Goal: Task Accomplishment & Management: Manage account settings

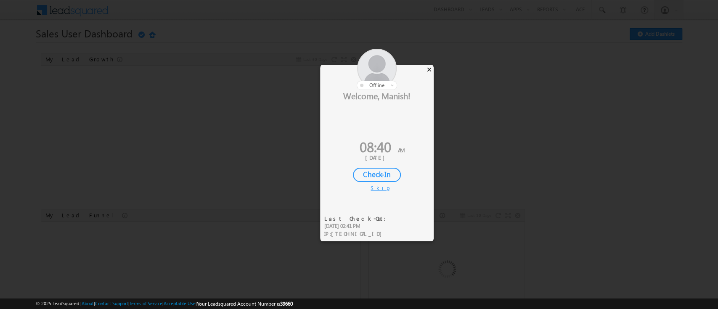
click at [428, 70] on div "×" at bounding box center [429, 69] width 9 height 9
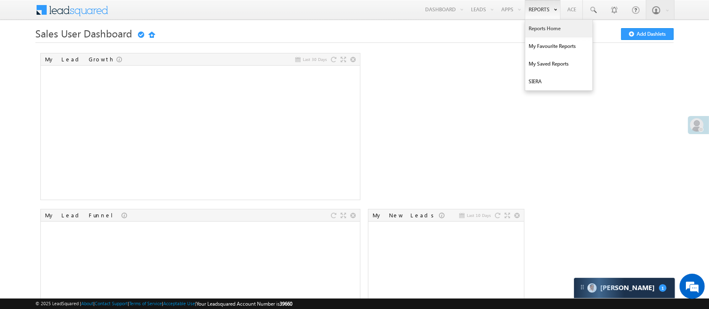
click at [538, 26] on link "Reports Home" at bounding box center [558, 29] width 67 height 18
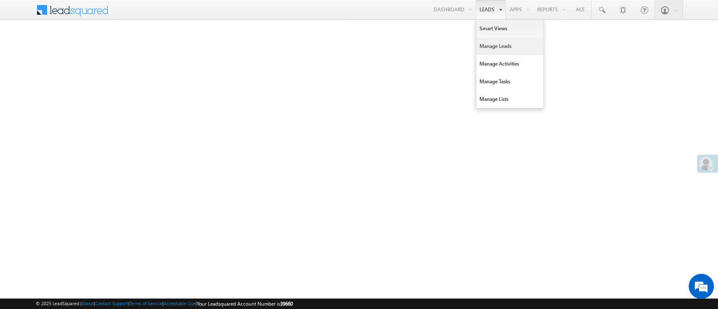
click at [493, 41] on link "Manage Leads" at bounding box center [509, 46] width 67 height 18
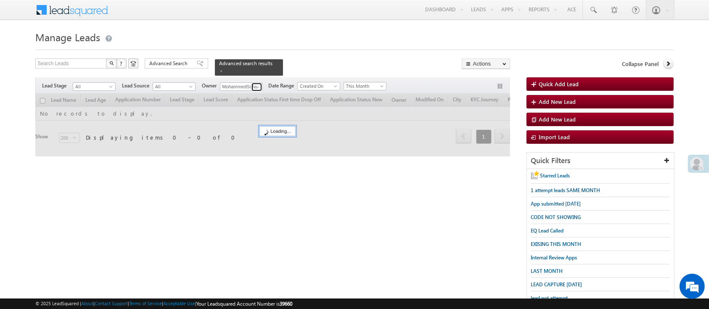
click at [256, 84] on span at bounding box center [257, 87] width 7 height 7
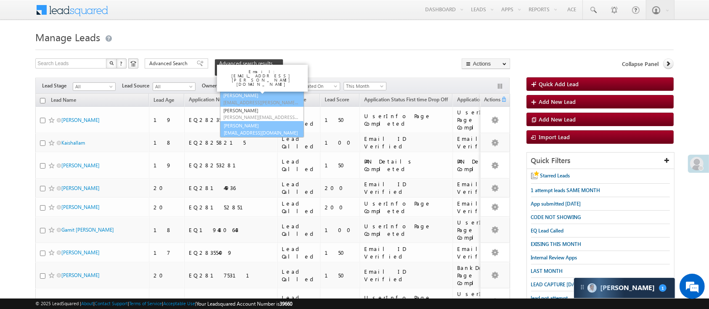
click at [266, 121] on link "Manish Panchal Manish.1Panchal@angelbroking.com" at bounding box center [261, 129] width 83 height 16
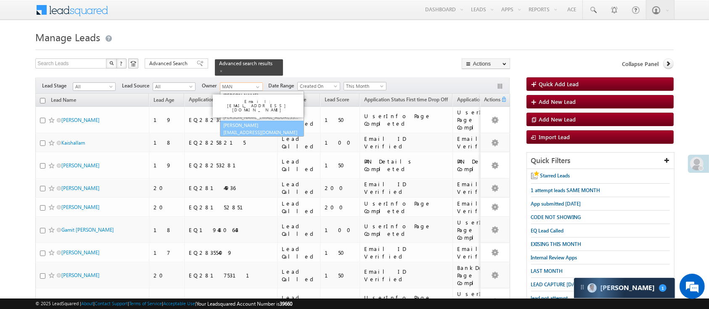
click at [276, 121] on link "Manish Panchal Manish.1Panchal@angelbroking.com" at bounding box center [262, 129] width 84 height 16
type input "[PERSON_NAME]"
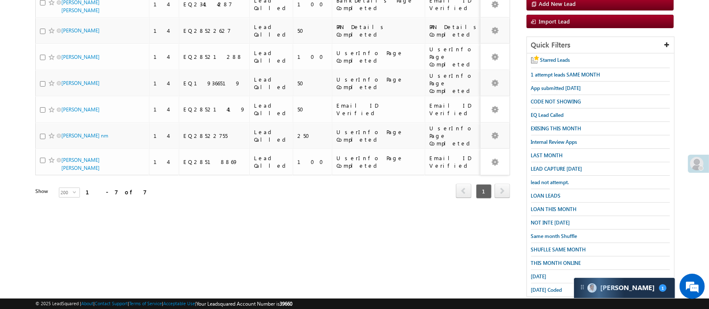
scroll to position [125, 0]
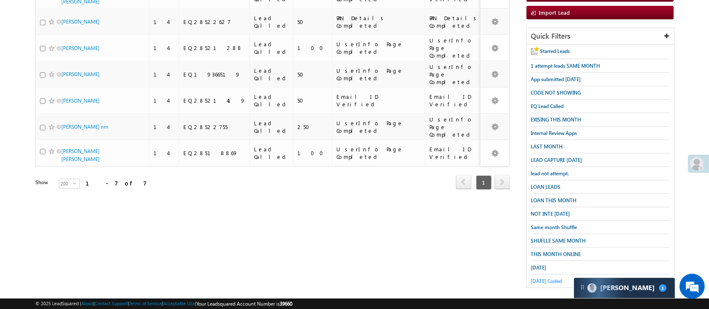
click at [543, 278] on span "Today Coded" at bounding box center [546, 281] width 31 height 6
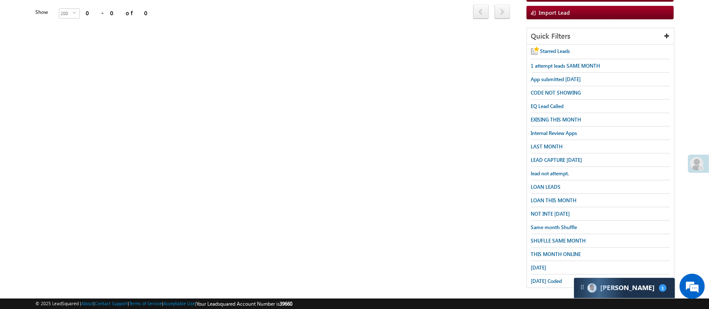
scroll to position [0, 0]
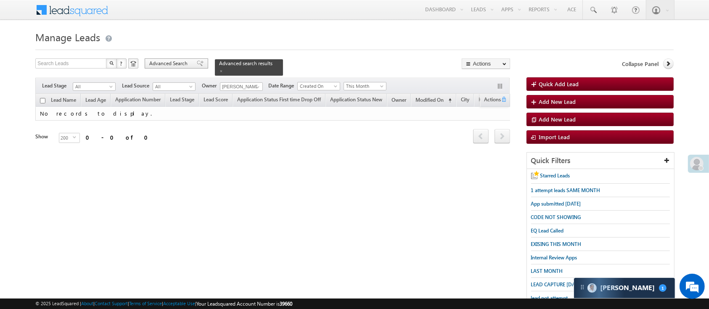
click at [184, 65] on span "Advanced Search" at bounding box center [169, 64] width 41 height 8
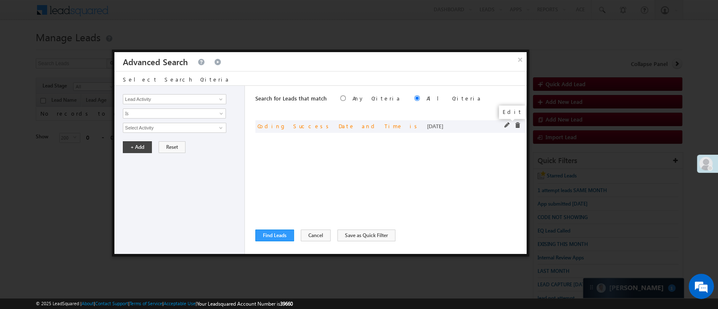
click at [505, 125] on span at bounding box center [507, 125] width 6 height 6
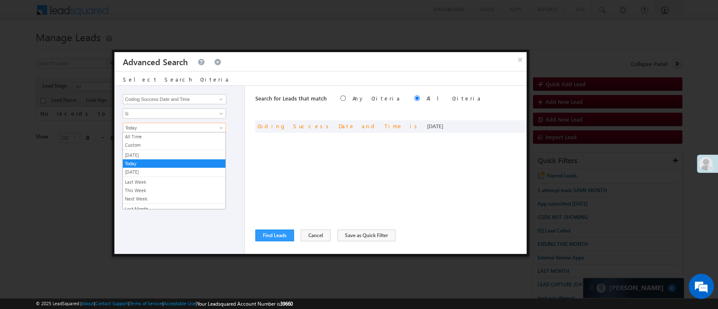
click at [176, 130] on span "Today" at bounding box center [168, 128] width 91 height 8
click at [157, 153] on link "[DATE]" at bounding box center [174, 155] width 103 height 8
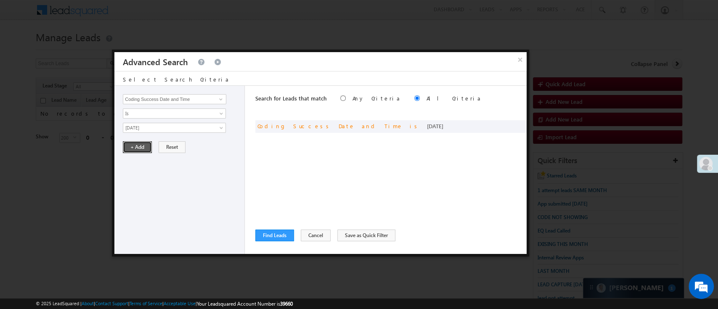
click at [147, 150] on button "+ Add" at bounding box center [137, 147] width 29 height 12
click at [265, 237] on button "Find Leads" at bounding box center [274, 236] width 39 height 12
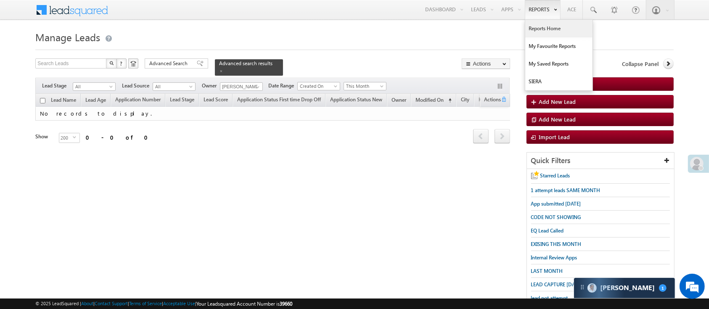
click at [549, 25] on link "Reports Home" at bounding box center [558, 29] width 67 height 18
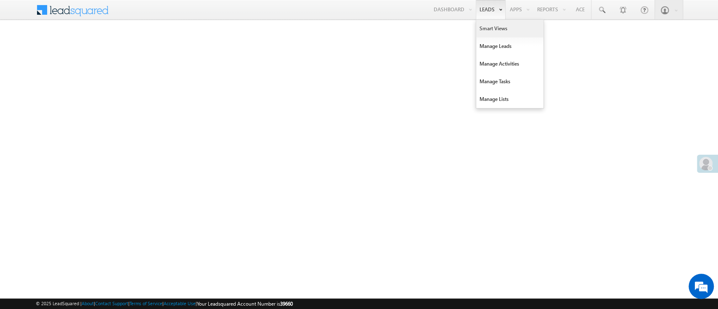
click at [489, 22] on link "Smart Views" at bounding box center [509, 29] width 67 height 18
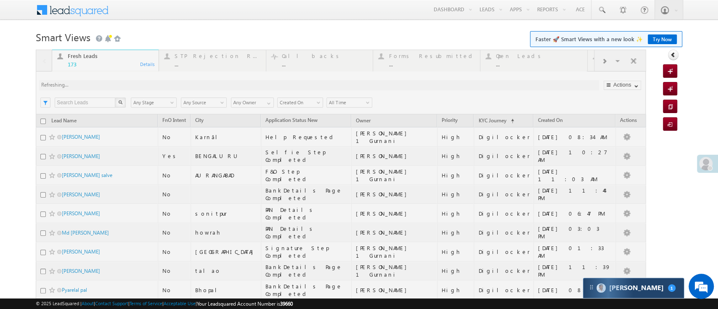
click at [633, 289] on div "[PERSON_NAME] 1" at bounding box center [633, 288] width 101 height 20
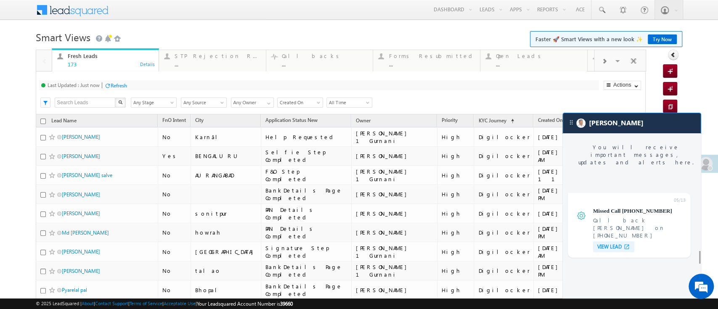
scroll to position [3574, 0]
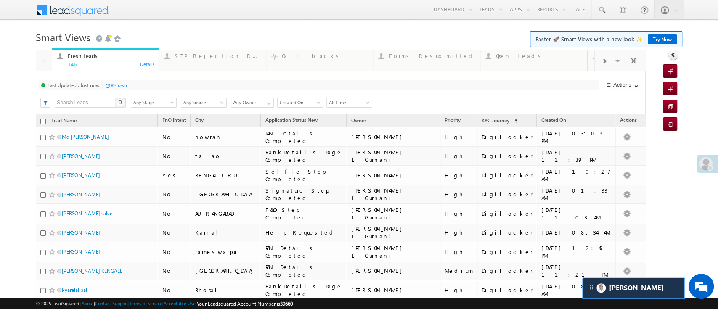
scroll to position [3614, 0]
click at [266, 108] on div "Search X Lead Stage Any Stage Any Stage Lead Source Any Source Any Source Owner…" at bounding box center [347, 101] width 594 height 13
click at [266, 105] on span at bounding box center [268, 103] width 7 height 7
click at [260, 113] on link "MohammedSohail S" at bounding box center [252, 116] width 43 height 16
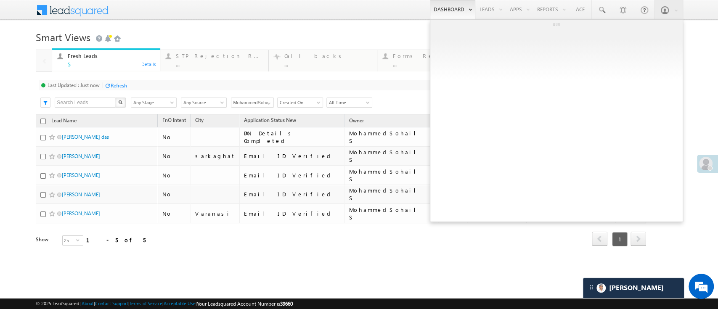
type input "MohammedSohail S"
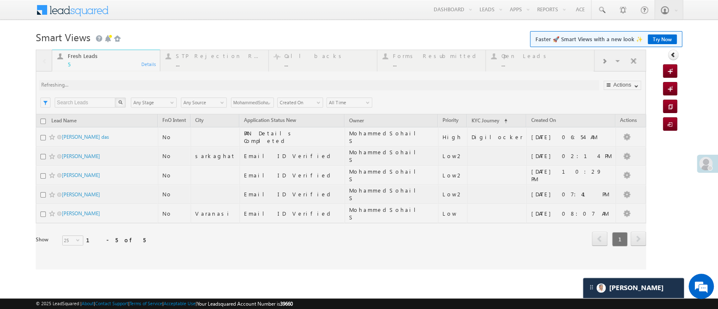
click at [271, 102] on div at bounding box center [341, 160] width 610 height 220
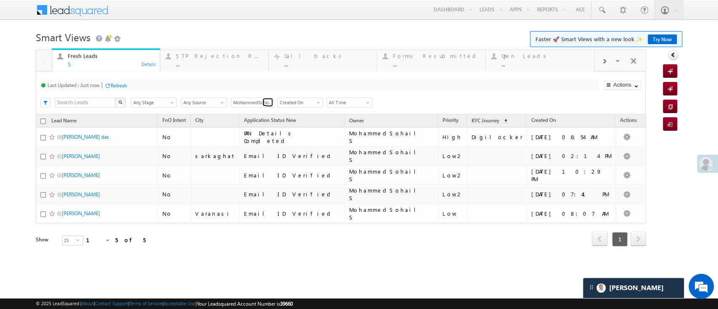
click at [271, 102] on span at bounding box center [268, 103] width 7 height 7
click at [263, 109] on link "Any Owner" at bounding box center [252, 113] width 43 height 10
type input "Any Owner"
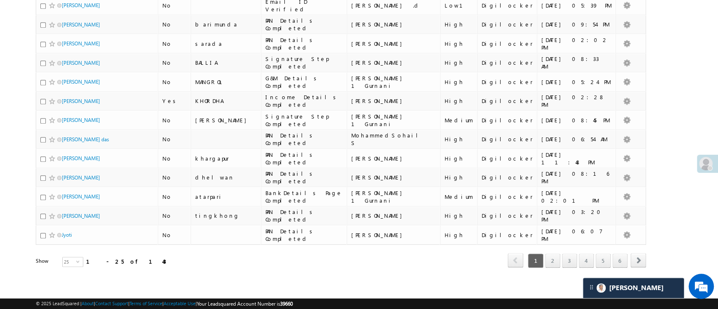
scroll to position [0, 0]
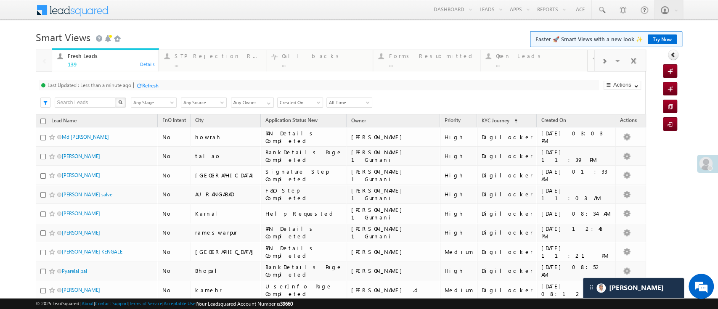
click at [144, 86] on div "Refresh" at bounding box center [150, 85] width 16 height 6
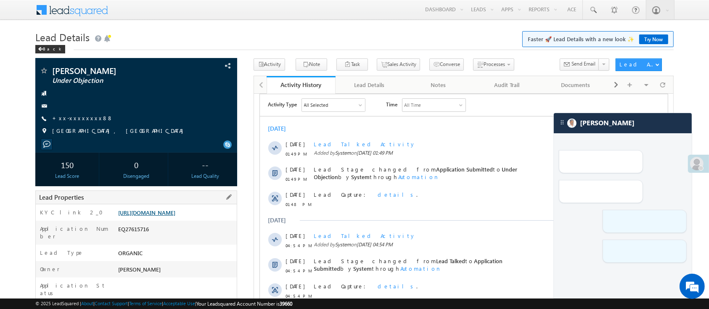
click at [175, 216] on link "[URL][DOMAIN_NAME]" at bounding box center [146, 212] width 57 height 7
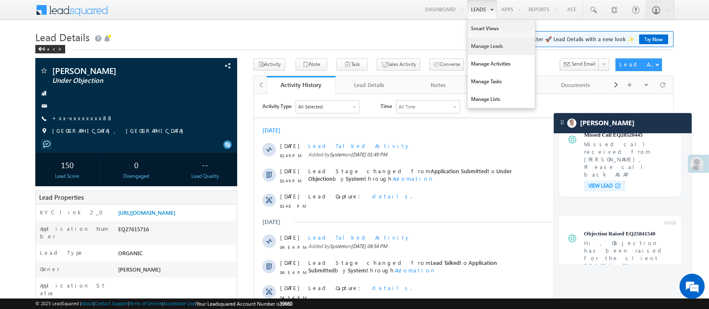
click at [479, 39] on link "Manage Leads" at bounding box center [501, 46] width 67 height 18
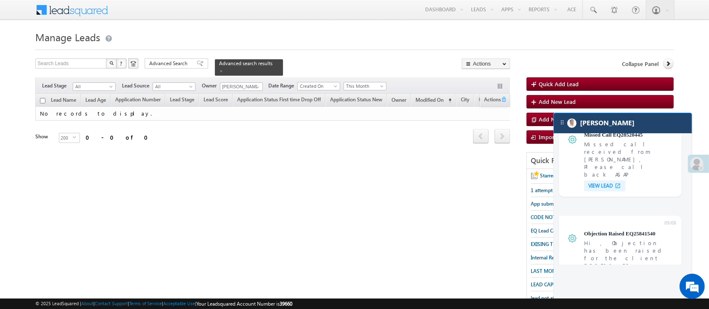
click at [653, 126] on div "[PERSON_NAME]" at bounding box center [623, 123] width 138 height 20
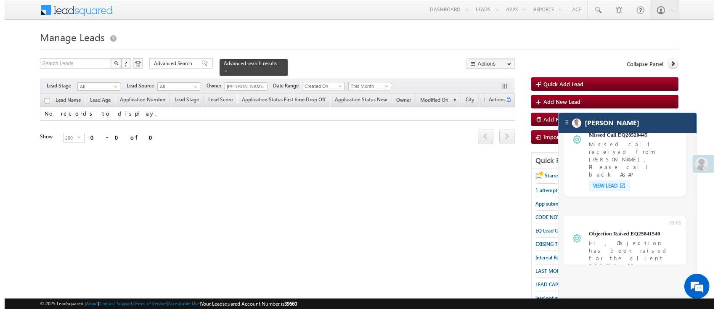
scroll to position [3575, 0]
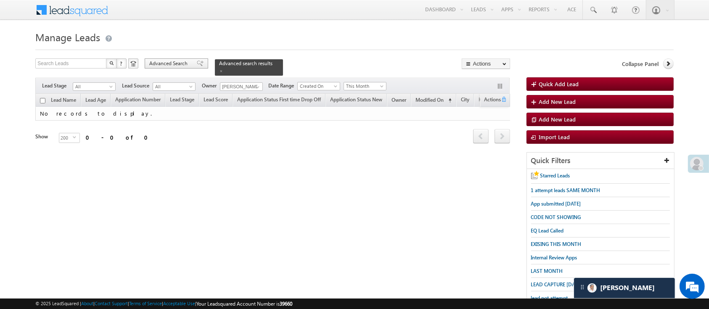
click at [179, 66] on span "Advanced Search" at bounding box center [169, 64] width 41 height 8
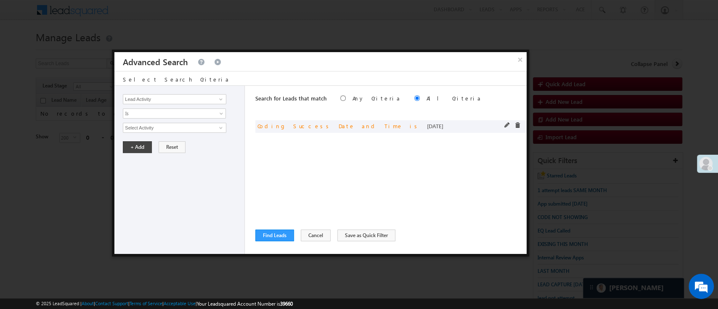
click at [521, 125] on div at bounding box center [514, 126] width 20 height 8
click at [518, 125] on span at bounding box center [517, 125] width 6 height 6
click at [221, 98] on span at bounding box center [220, 99] width 7 height 7
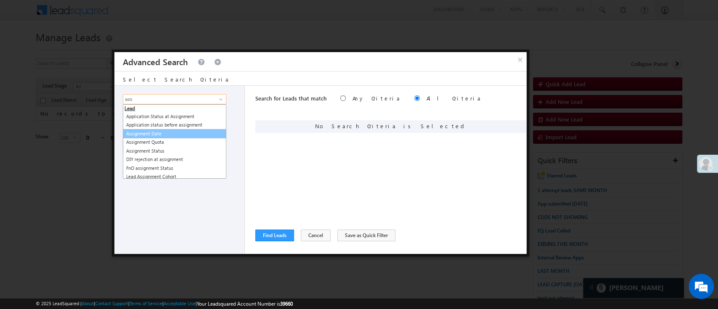
click at [172, 136] on link "Assignment Date" at bounding box center [174, 134] width 103 height 10
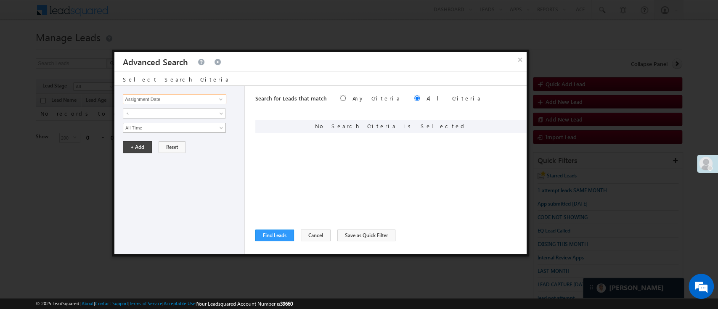
type input "Assignment Date"
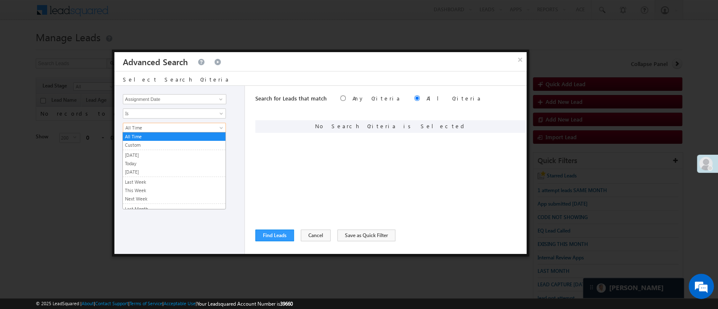
click at [172, 130] on span "All Time" at bounding box center [168, 128] width 91 height 8
click at [161, 155] on link "[DATE]" at bounding box center [174, 155] width 103 height 8
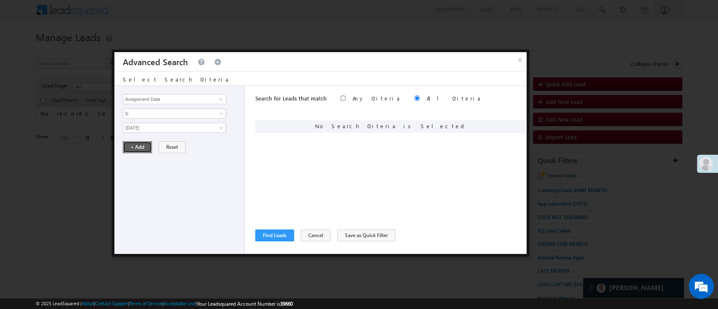
click at [138, 148] on button "+ Add" at bounding box center [137, 147] width 29 height 12
click at [216, 95] on div "Lead Activity Task Sales Group Prospect Id WA Last Message Timestamp 4th Day Di…" at bounding box center [179, 170] width 130 height 168
click at [216, 95] on link at bounding box center [220, 99] width 11 height 8
type input "Lead Stage"
click at [202, 111] on span "Is" at bounding box center [168, 114] width 91 height 8
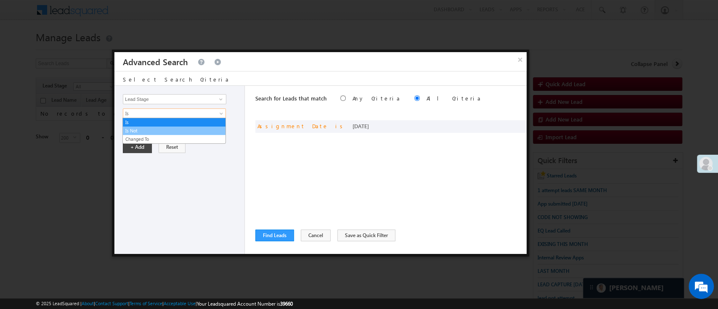
click at [162, 132] on link "Is Not" at bounding box center [174, 131] width 103 height 8
click at [164, 130] on span "None Selected" at bounding box center [170, 127] width 95 height 9
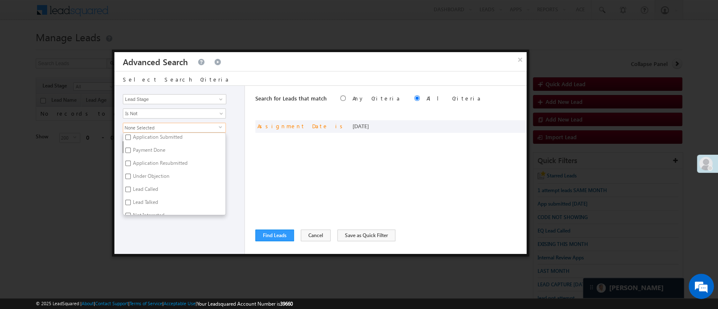
scroll to position [90, 0]
click at [159, 192] on label "Not Interested" at bounding box center [148, 194] width 50 height 13
click at [131, 192] on input "Not Interested" at bounding box center [127, 193] width 5 height 5
checkbox input "true"
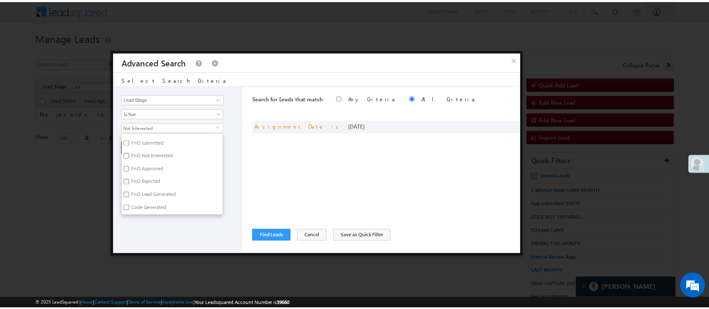
scroll to position [202, 0]
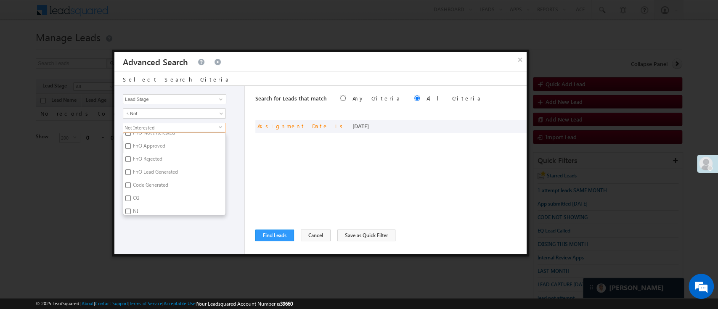
click at [160, 185] on label "Code Generated" at bounding box center [149, 186] width 53 height 13
click at [131, 185] on input "Code Generated" at bounding box center [127, 185] width 5 height 5
checkbox input "true"
click at [169, 221] on div "Lead Activity Task Sales Group Prospect Id WA Last Message Timestamp 4th Day Di…" at bounding box center [179, 170] width 130 height 168
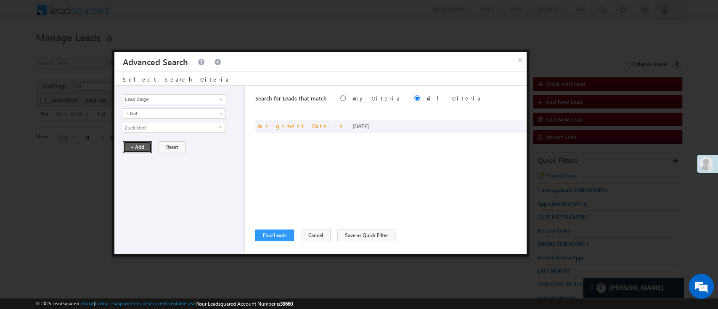
click at [145, 151] on button "+ Add" at bounding box center [137, 147] width 29 height 12
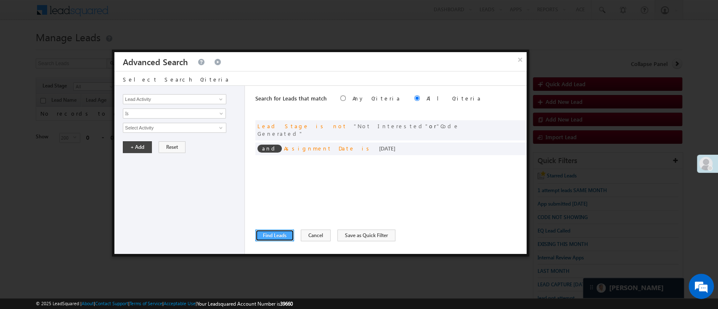
click at [259, 230] on button "Find Leads" at bounding box center [274, 236] width 39 height 12
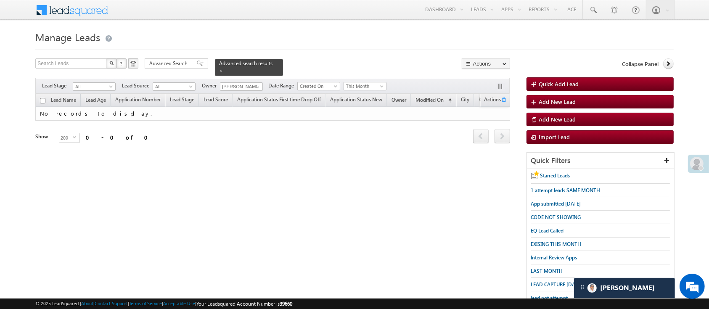
click at [238, 86] on div "Filters Lead Stage All All Lead Source All All Owner Manish Panchal Manish Panc…" at bounding box center [272, 86] width 474 height 16
click at [250, 83] on input "[PERSON_NAME]" at bounding box center [241, 86] width 43 height 8
click at [259, 84] on span at bounding box center [257, 87] width 7 height 7
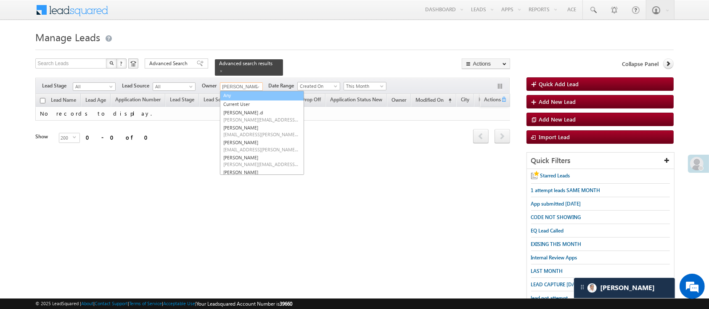
click at [256, 91] on link "Any" at bounding box center [262, 96] width 84 height 10
type input "Any"
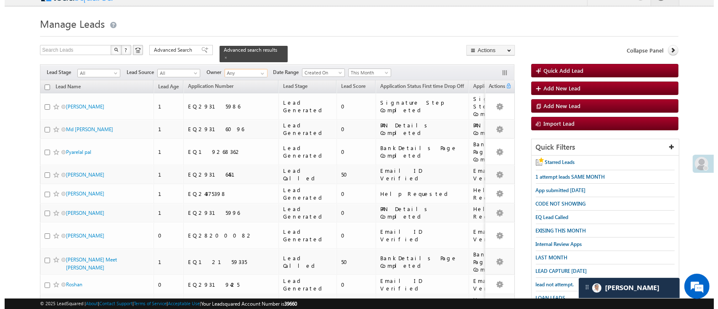
scroll to position [0, 0]
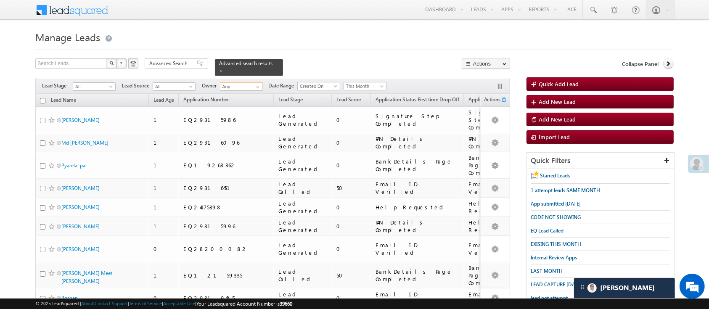
click at [40, 98] on input "checkbox" at bounding box center [42, 100] width 5 height 5
checkbox input "true"
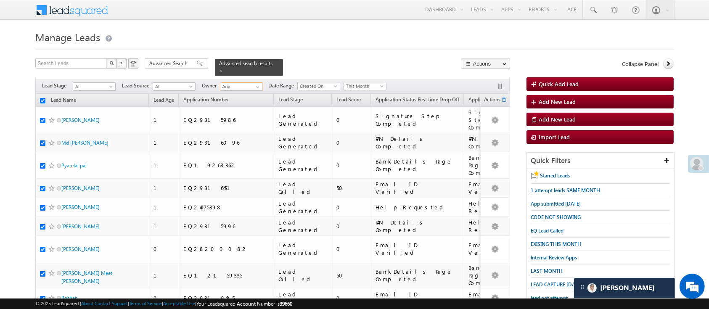
checkbox input "true"
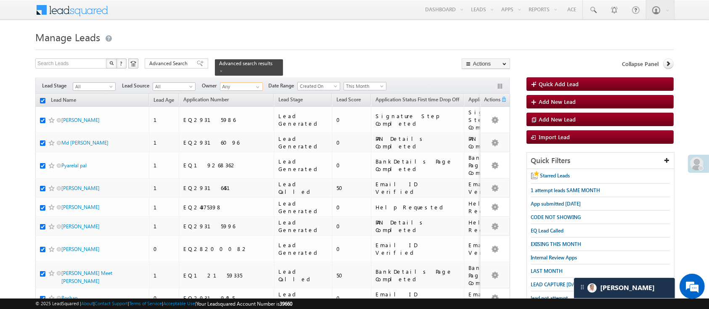
checkbox input "true"
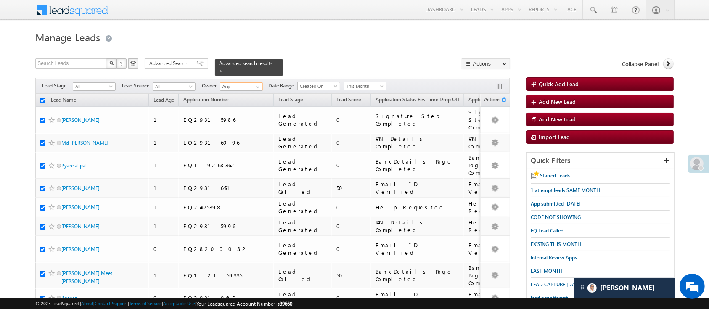
checkbox input "true"
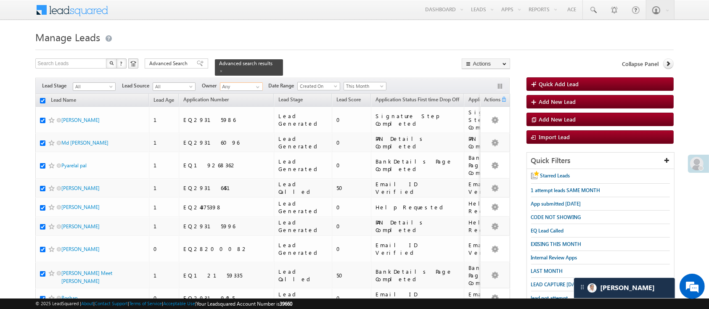
checkbox input "true"
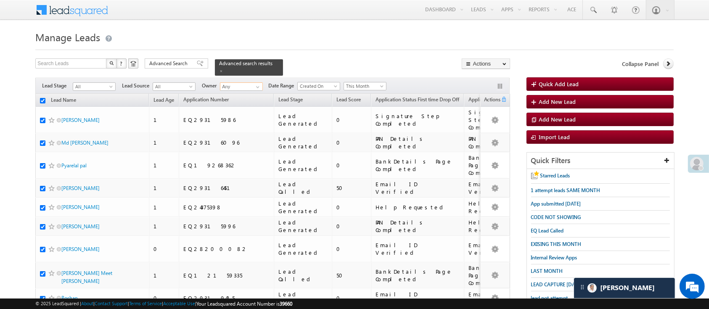
checkbox input "true"
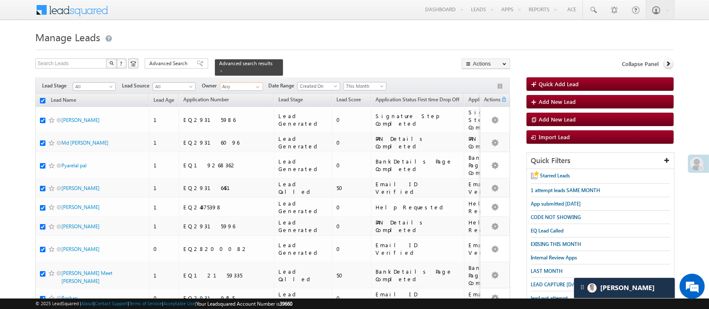
checkbox input "true"
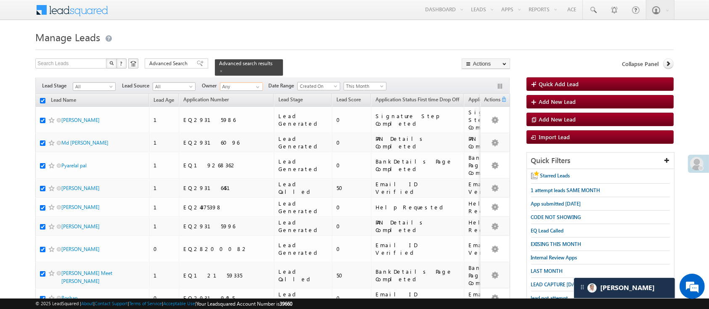
checkbox input "true"
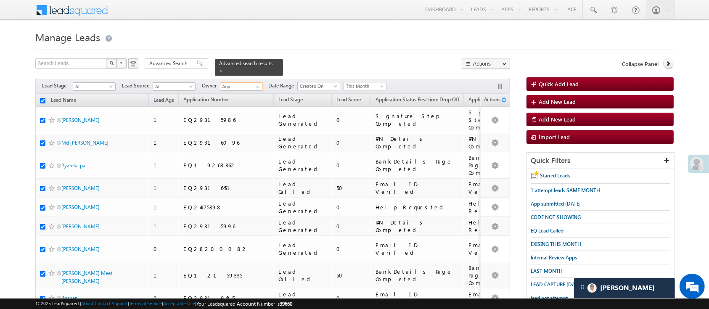
checkbox input "true"
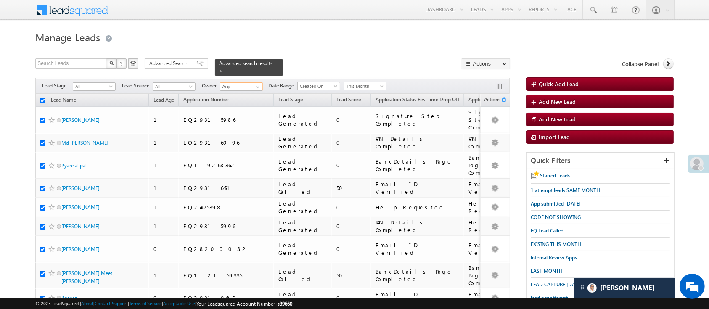
checkbox input "true"
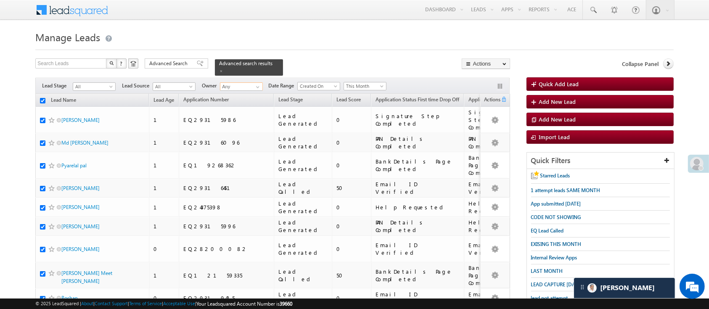
checkbox input "true"
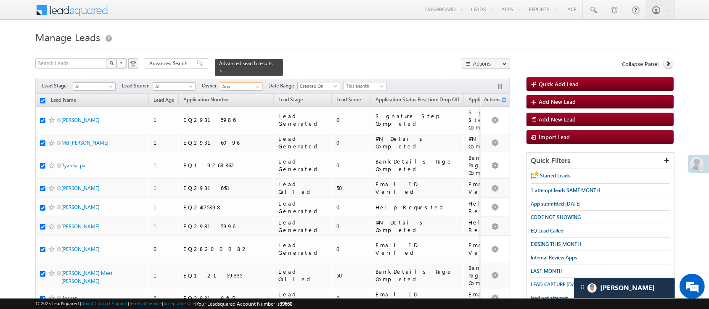
checkbox input "true"
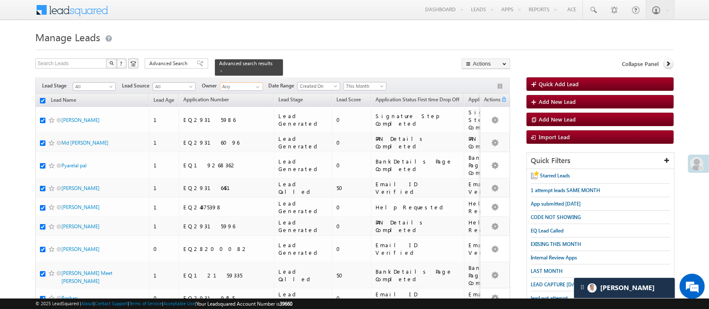
checkbox input "true"
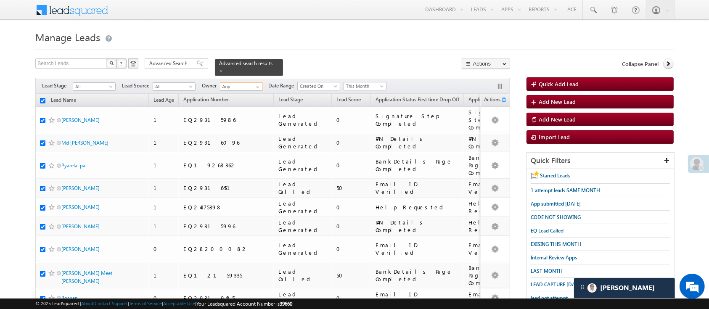
checkbox input "true"
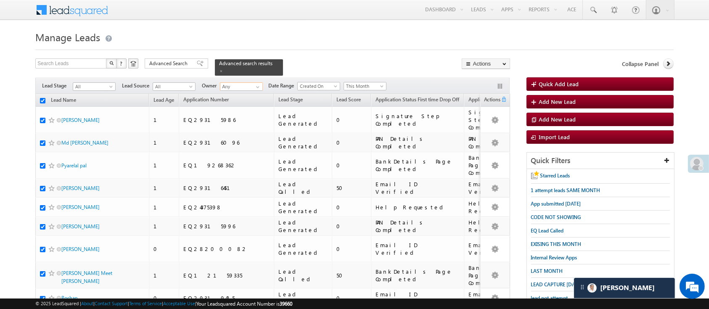
checkbox input "true"
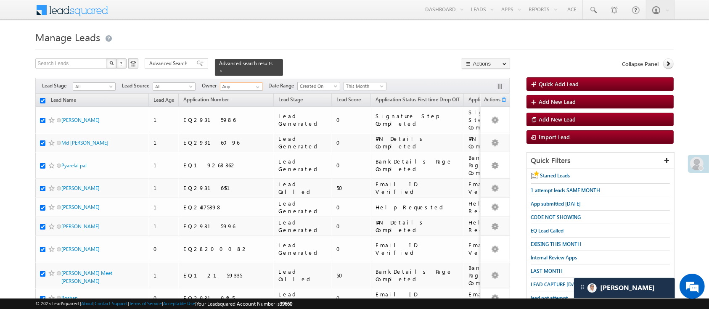
checkbox input "true"
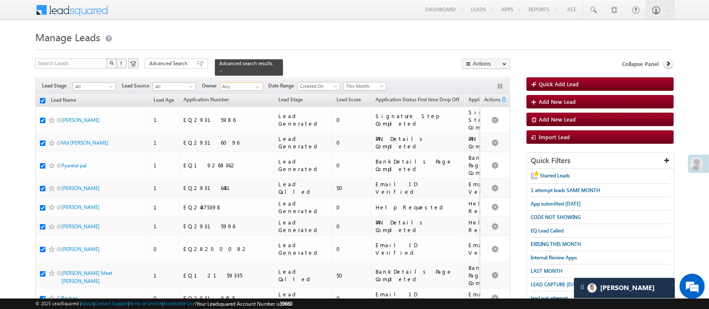
checkbox input "true"
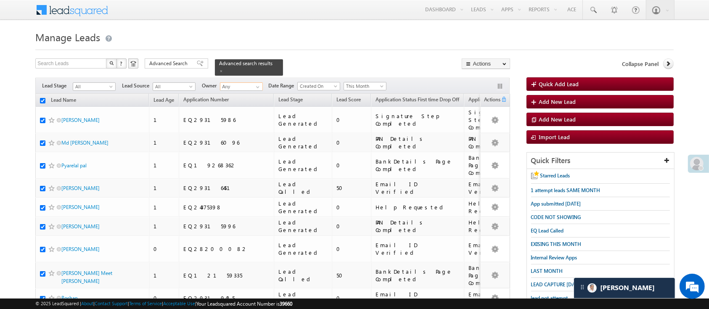
checkbox input "true"
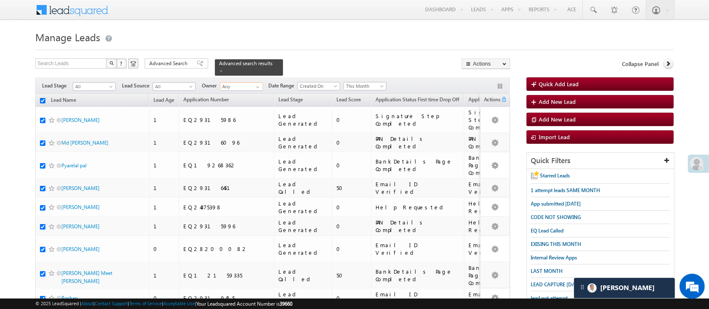
checkbox input "true"
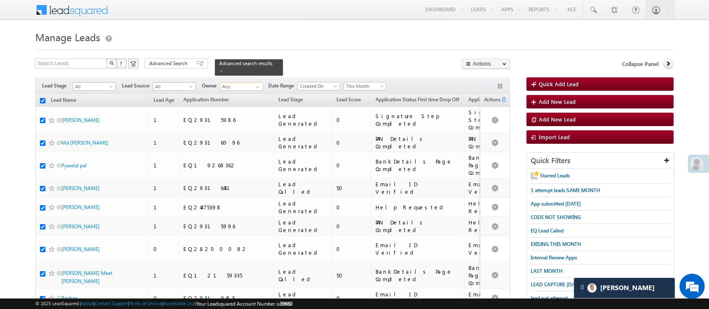
checkbox input "true"
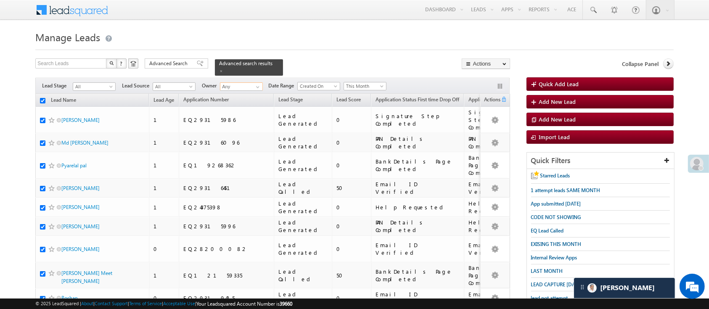
checkbox input "true"
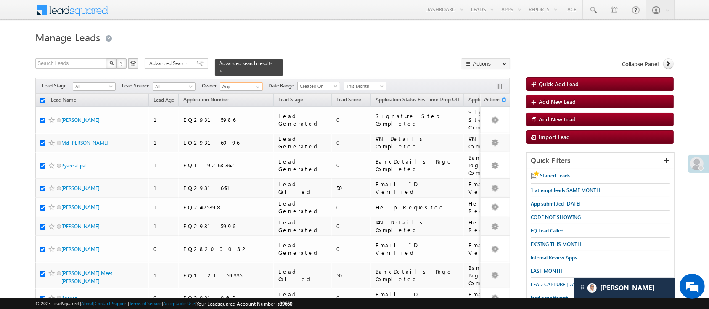
checkbox input "true"
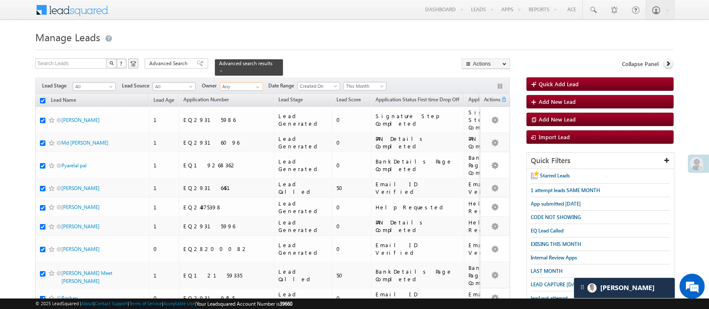
checkbox input "true"
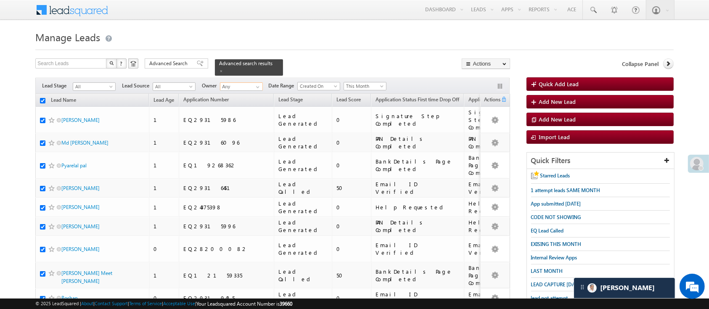
checkbox input "true"
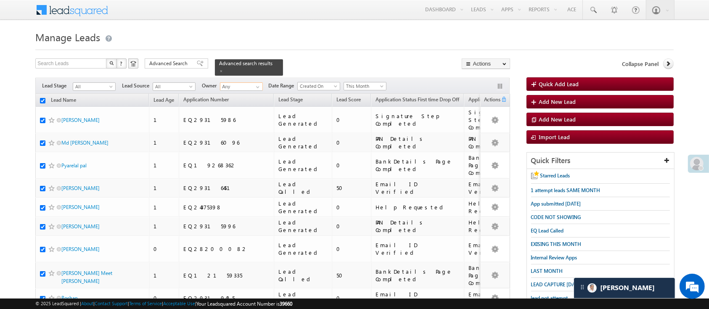
checkbox input "true"
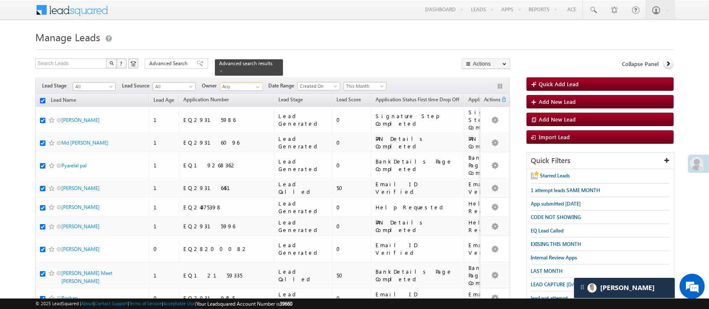
checkbox input "true"
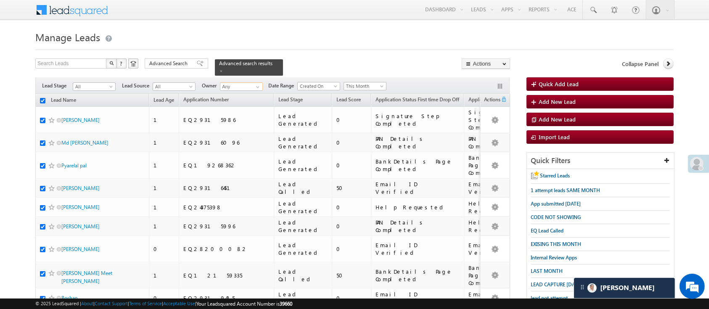
checkbox input "true"
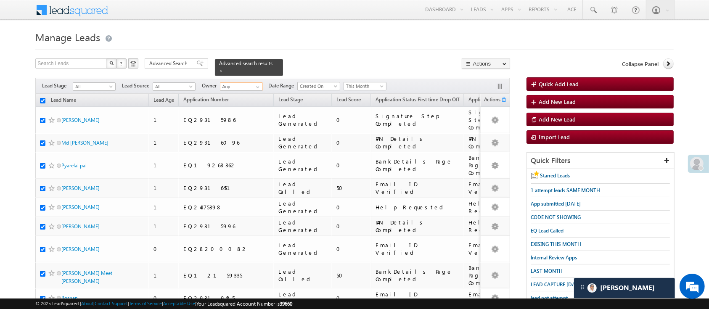
checkbox input "true"
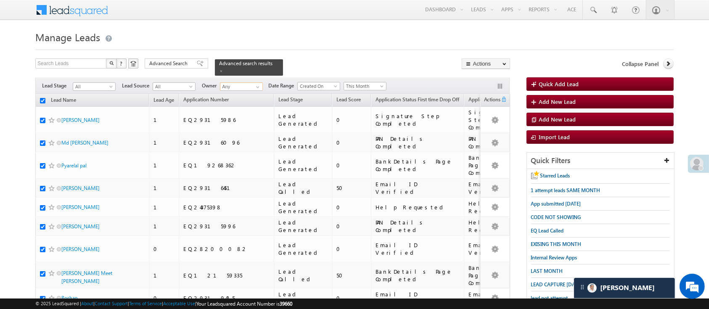
checkbox input "true"
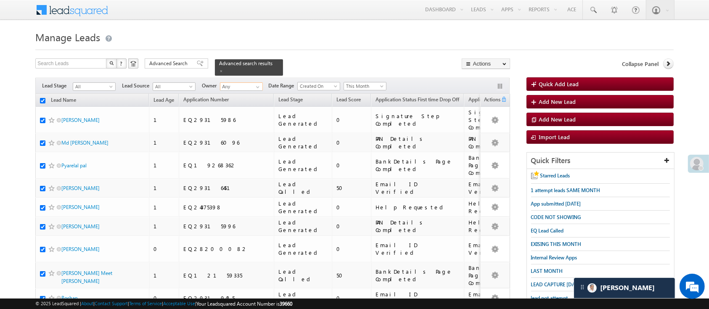
checkbox input "true"
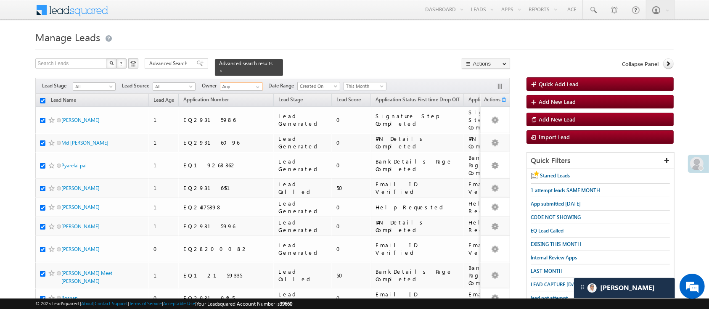
checkbox input "true"
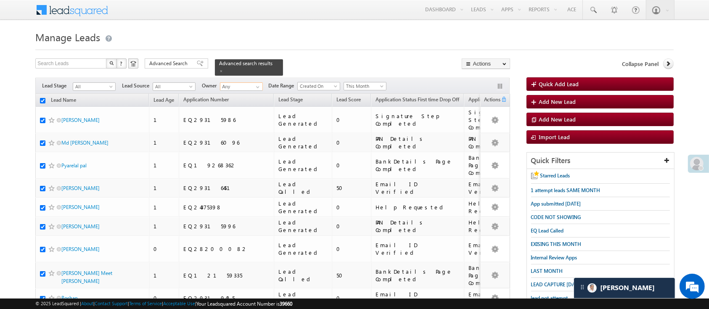
checkbox input "true"
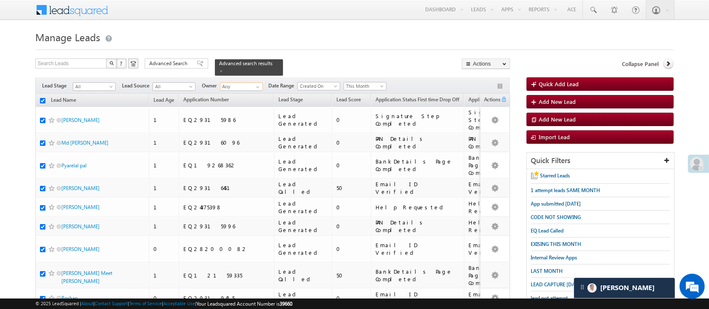
checkbox input "true"
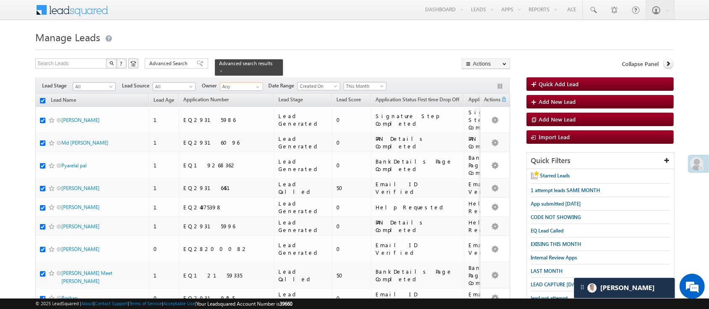
checkbox input "true"
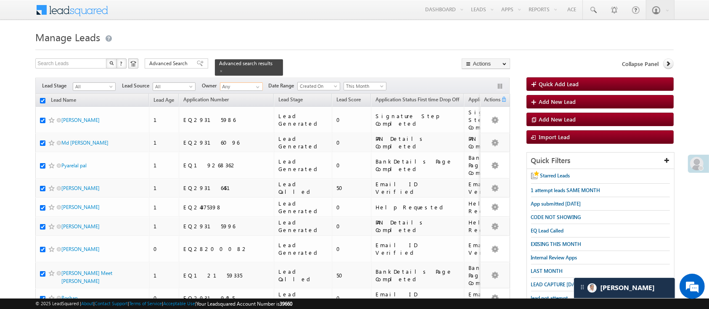
checkbox input "true"
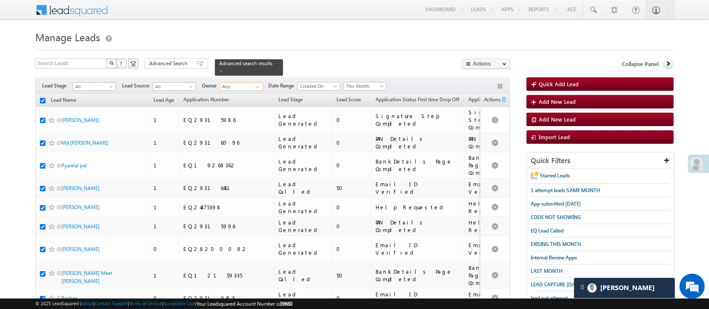
checkbox input "true"
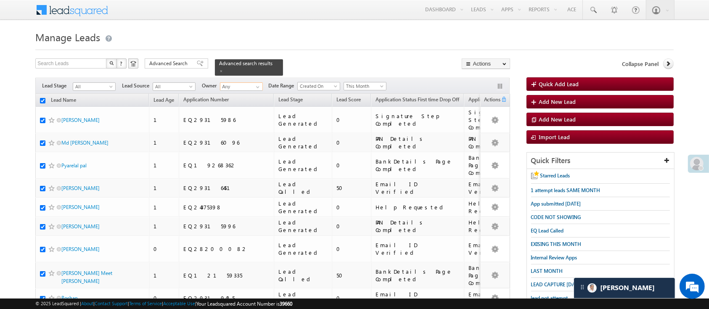
checkbox input "true"
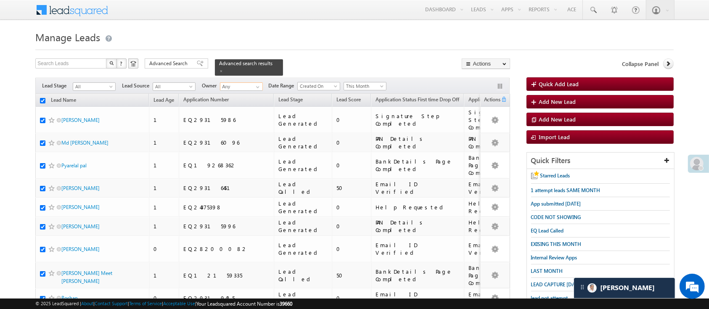
checkbox input "true"
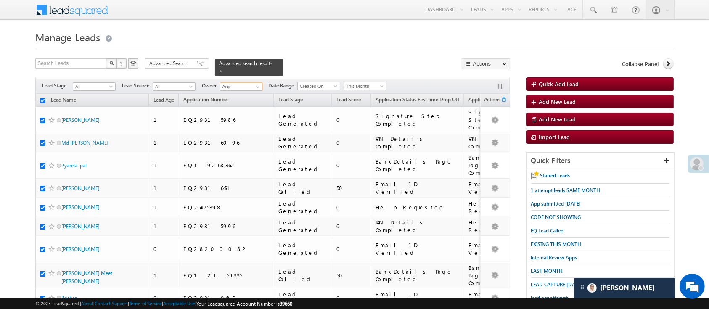
checkbox input "true"
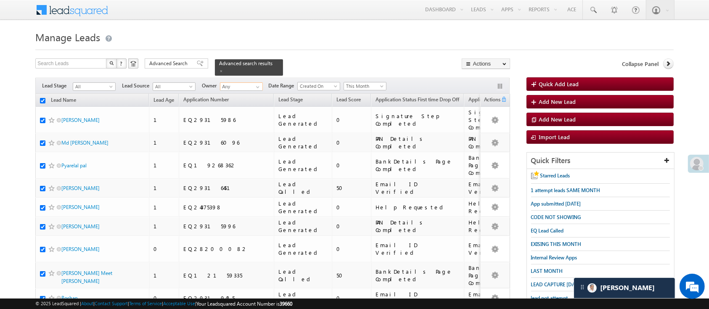
checkbox input "true"
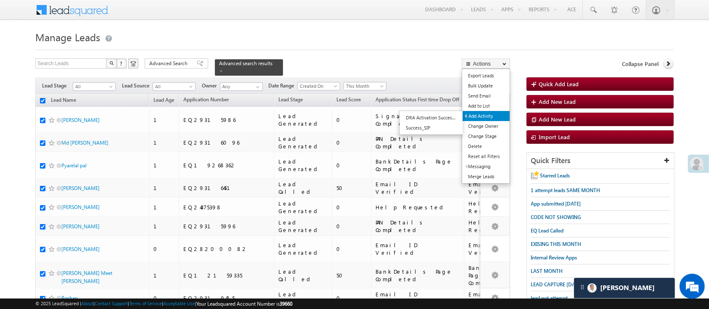
click at [481, 117] on link "Add Activity" at bounding box center [486, 116] width 47 height 10
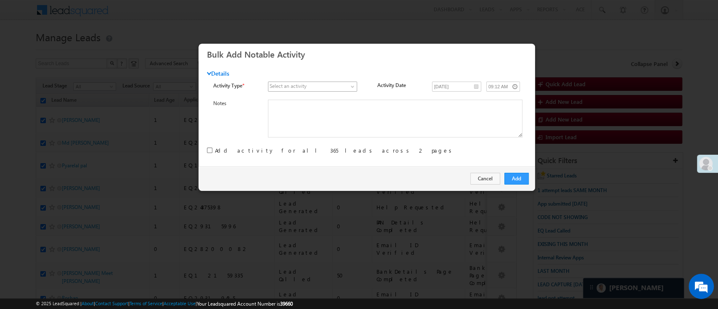
click at [340, 85] on span at bounding box center [308, 87] width 80 height 8
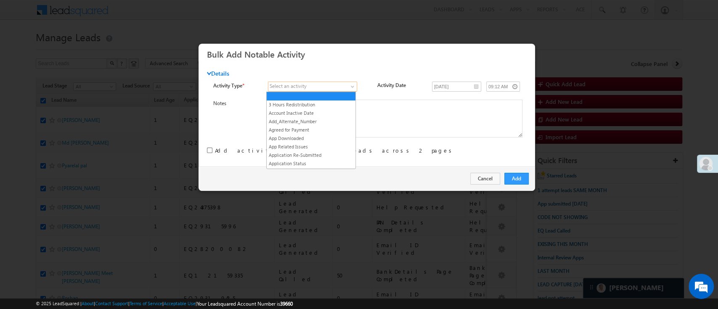
scroll to position [1077, 0]
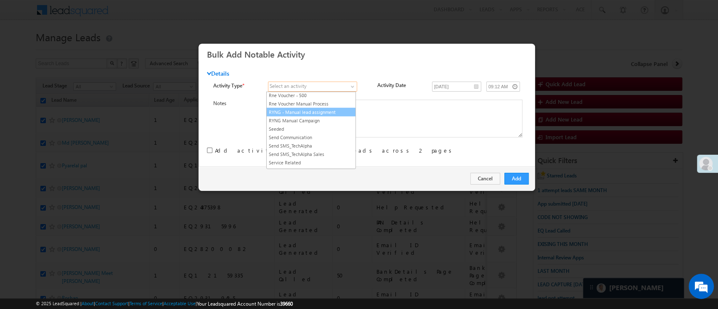
click at [330, 116] on link "RYNG - Manual lead assignment" at bounding box center [311, 112] width 89 height 8
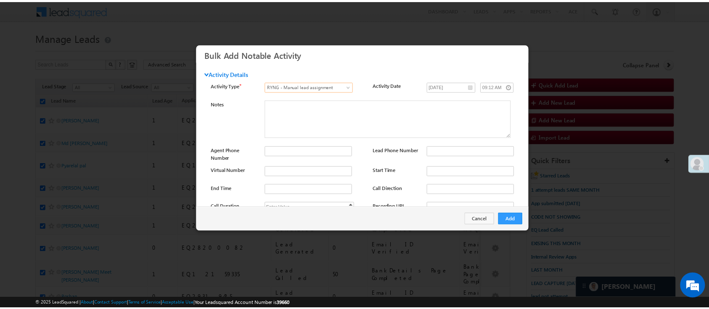
scroll to position [111, 0]
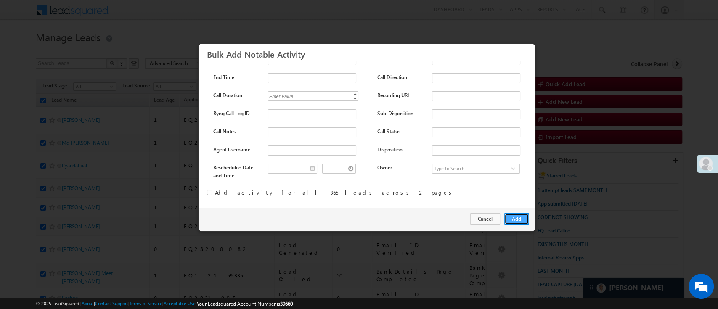
click at [511, 217] on button "Add" at bounding box center [516, 219] width 24 height 12
